Goal: Browse casually: Explore the website without a specific task or goal

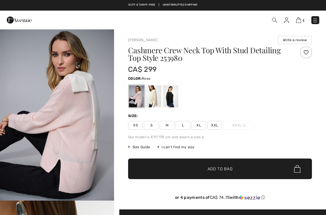
checkbox input "true"
click at [316, 18] on img at bounding box center [316, 20] width 6 height 6
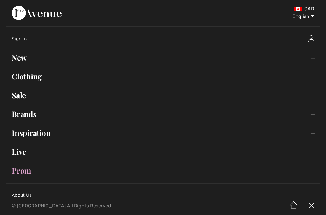
click at [20, 59] on link "New Toggle submenu" at bounding box center [163, 57] width 315 height 13
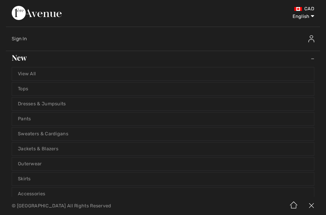
click at [31, 75] on link "View All" at bounding box center [163, 73] width 302 height 13
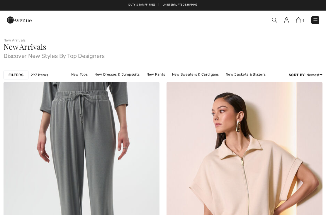
checkbox input "true"
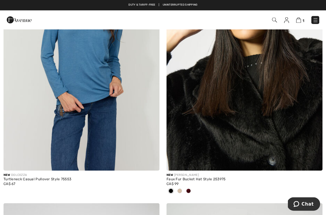
scroll to position [4444, 0]
